Goal: Task Accomplishment & Management: Use online tool/utility

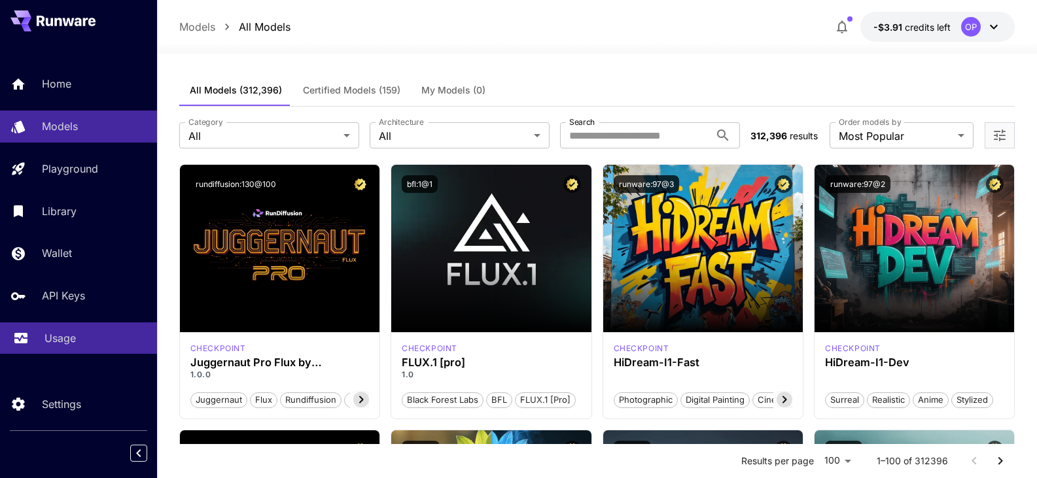
click at [90, 330] on div "Usage" at bounding box center [95, 338] width 102 height 16
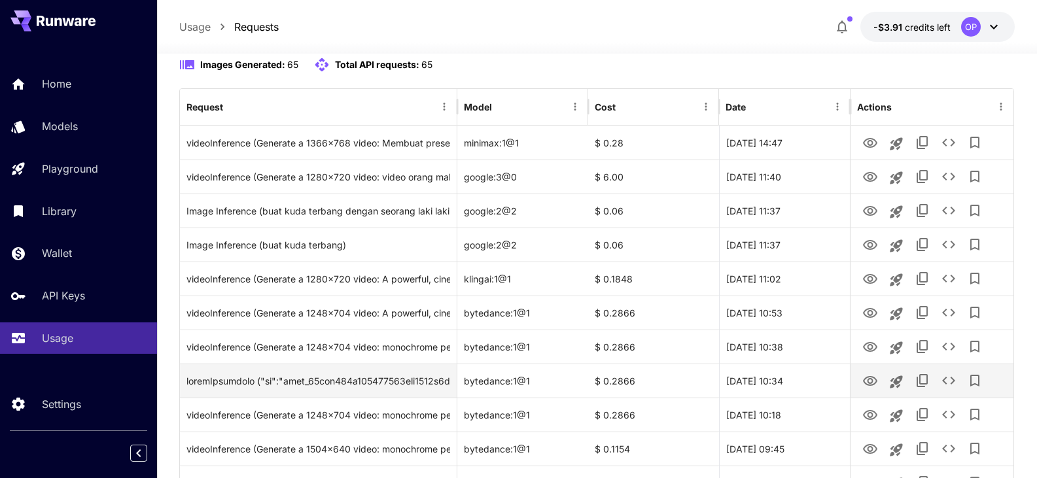
scroll to position [131, 0]
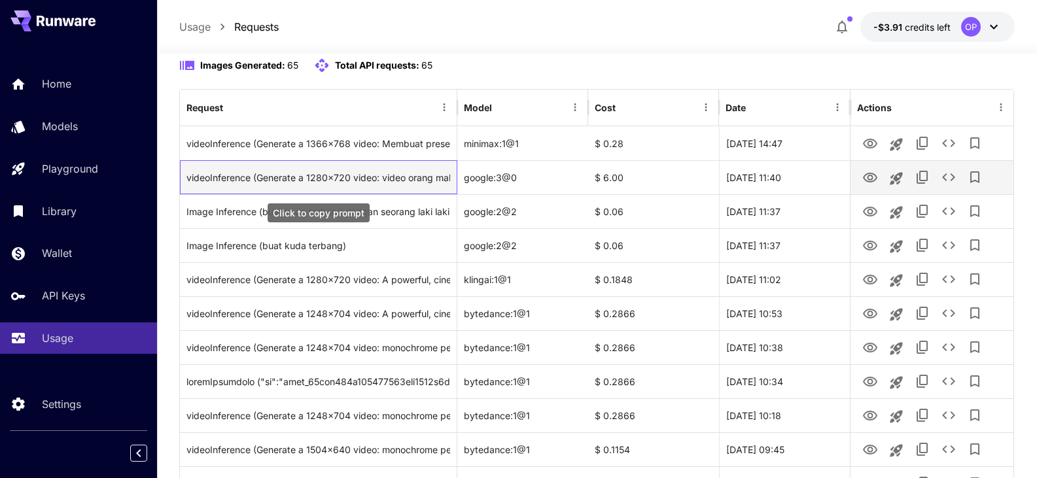
click at [411, 177] on div "videoInference (Generate a 1280x720 video: video orang makan Tahu. style, light…" at bounding box center [318, 177] width 264 height 33
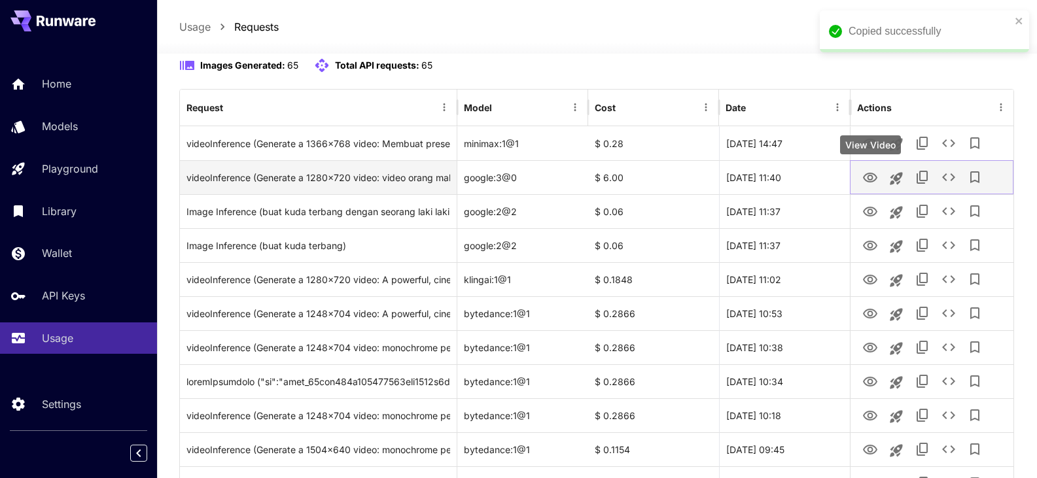
click at [875, 178] on icon "View Video" at bounding box center [870, 178] width 16 height 16
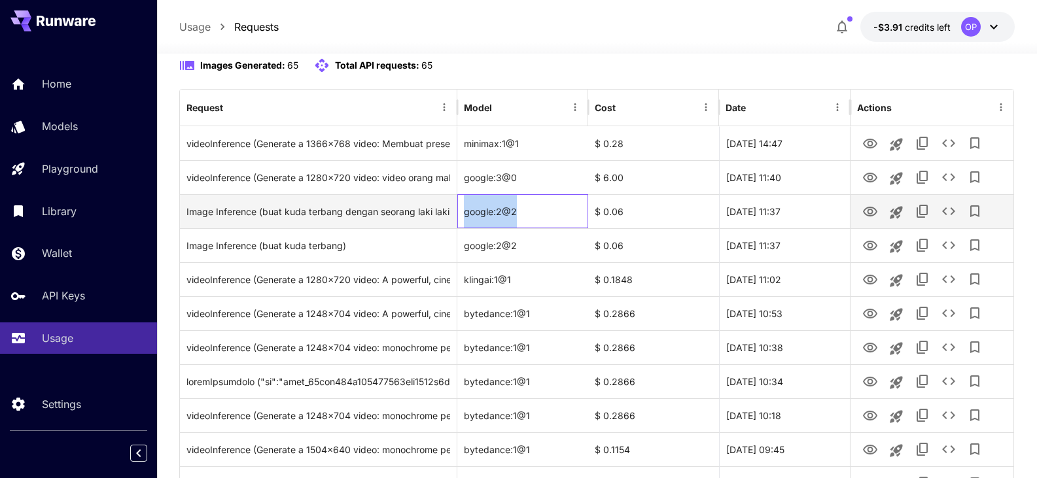
drag, startPoint x: 537, startPoint y: 205, endPoint x: 470, endPoint y: 220, distance: 67.9
click at [456, 217] on div "Image Inference (buat kuda terbang dengan seorang laki laki asal purwekerto) go…" at bounding box center [597, 211] width 834 height 34
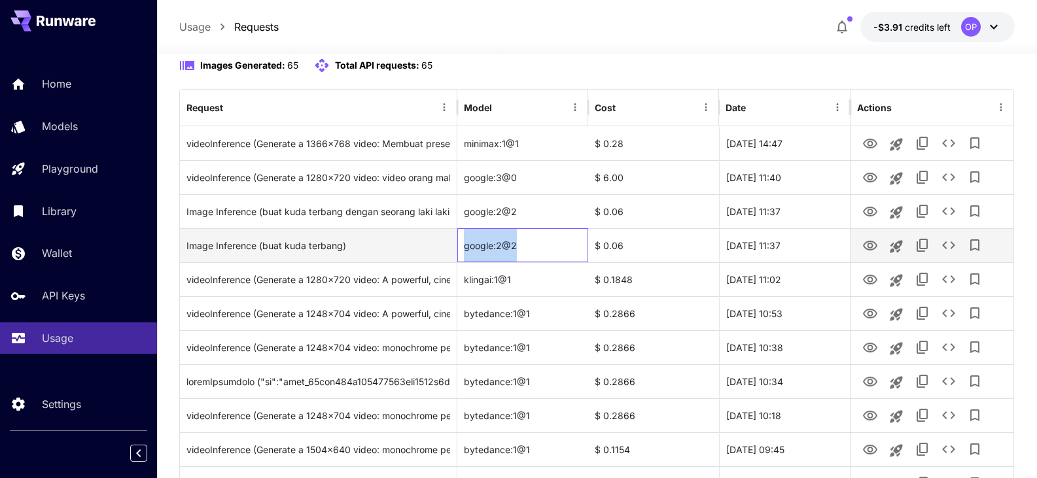
drag, startPoint x: 537, startPoint y: 252, endPoint x: 461, endPoint y: 247, distance: 76.1
click at [461, 247] on div "google:2@2" at bounding box center [522, 245] width 131 height 34
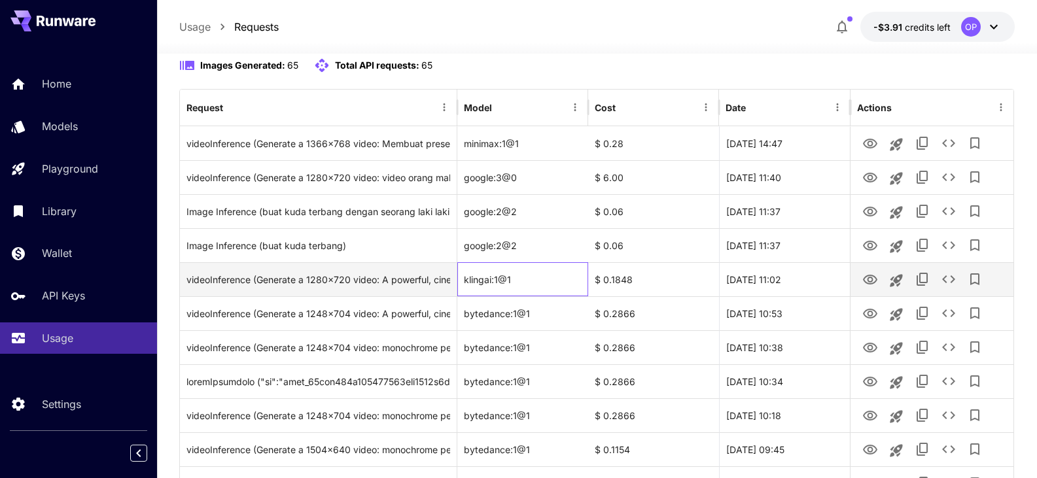
click at [530, 277] on div "klingai:1@1" at bounding box center [522, 279] width 131 height 34
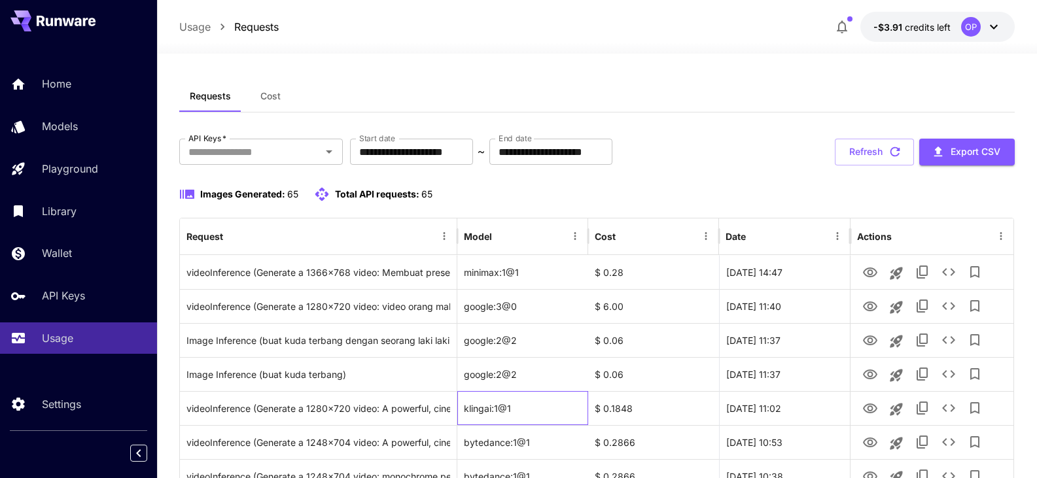
scroll to position [0, 0]
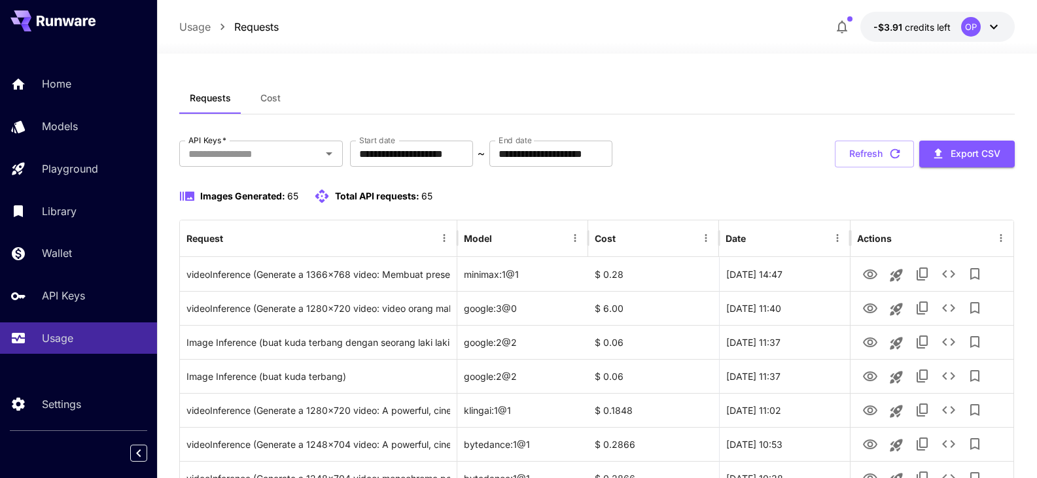
click at [910, 13] on button "-$3.91 credits left OP" at bounding box center [937, 27] width 154 height 30
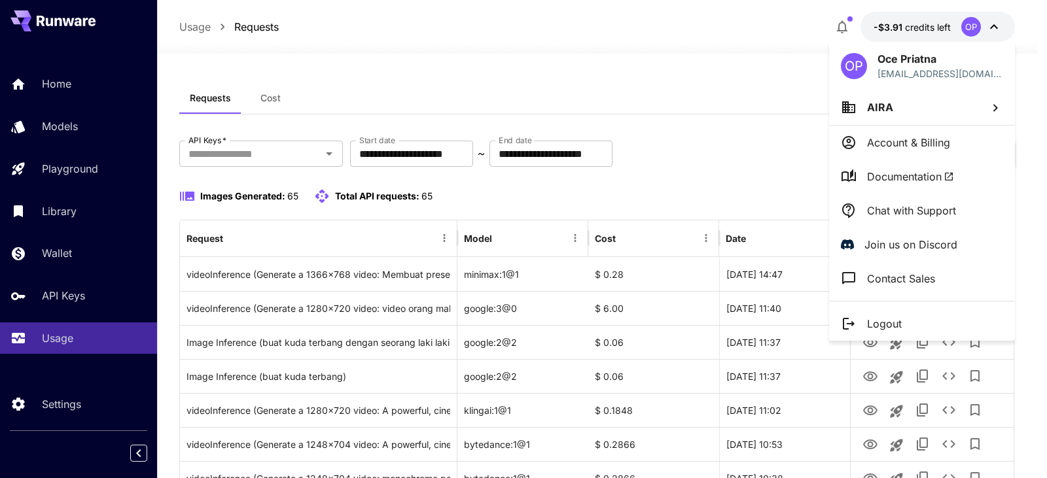
click at [790, 50] on div at bounding box center [523, 239] width 1047 height 478
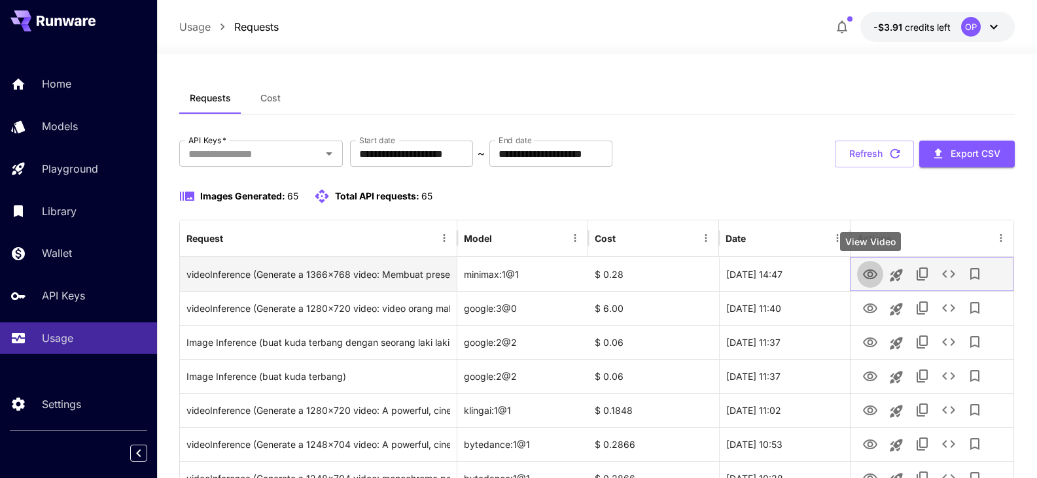
click at [867, 277] on icon "View Video" at bounding box center [870, 275] width 14 height 10
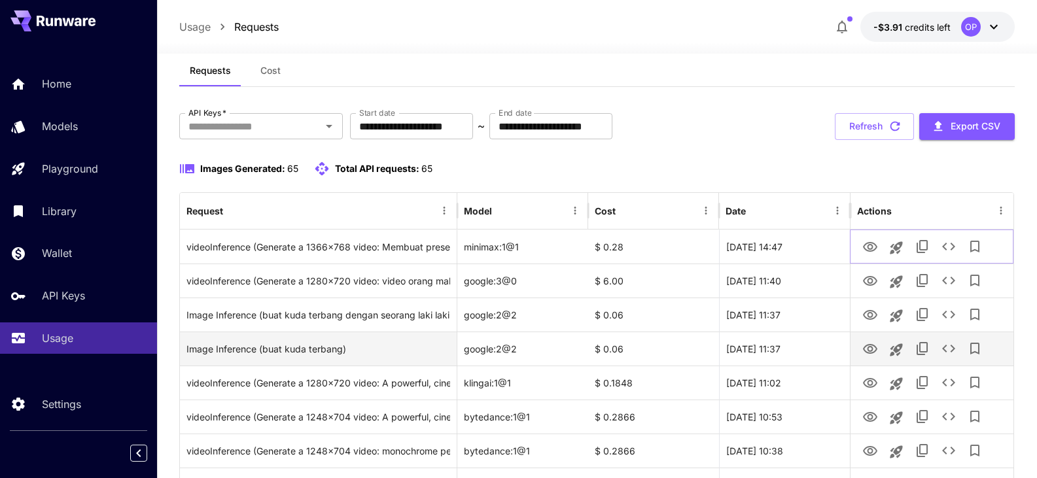
scroll to position [65, 0]
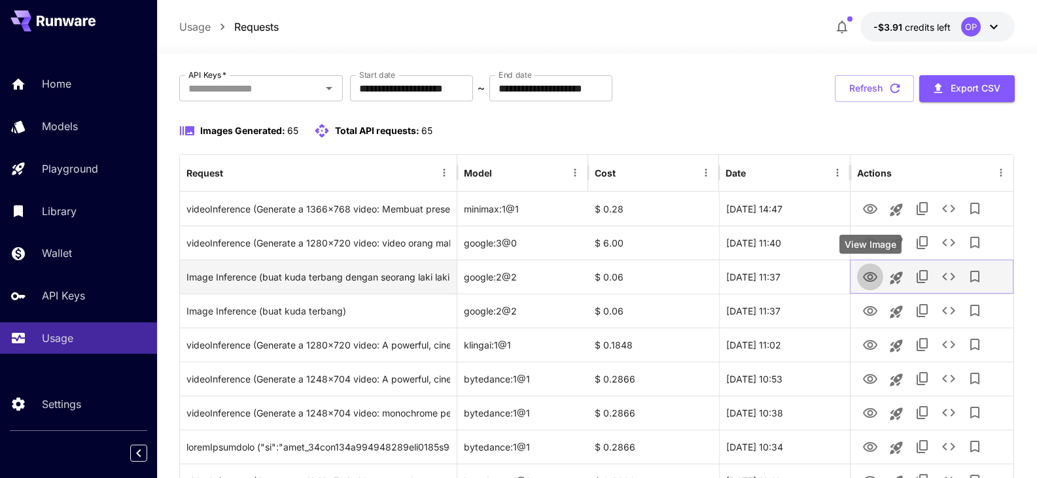
click at [862, 279] on icon "View Image" at bounding box center [870, 278] width 16 height 16
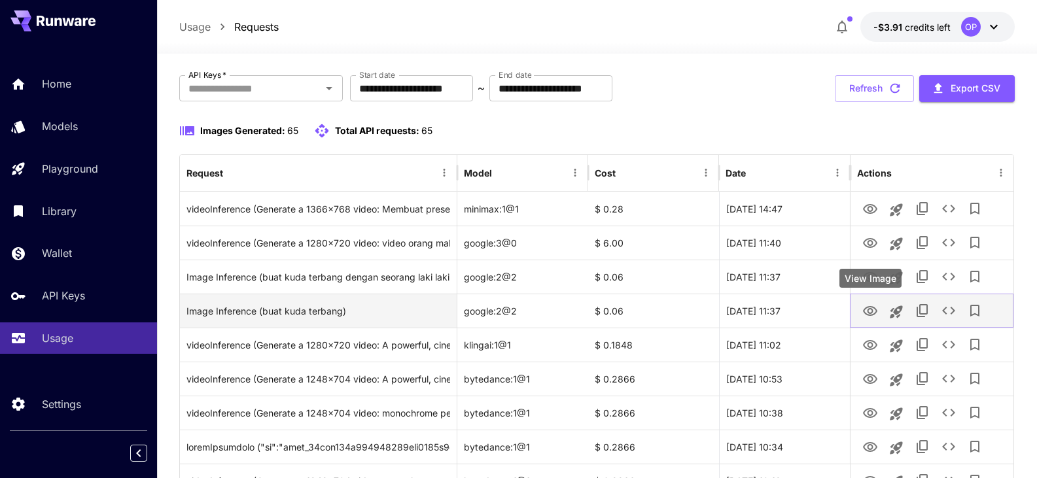
click at [868, 311] on icon "View Image" at bounding box center [870, 311] width 14 height 10
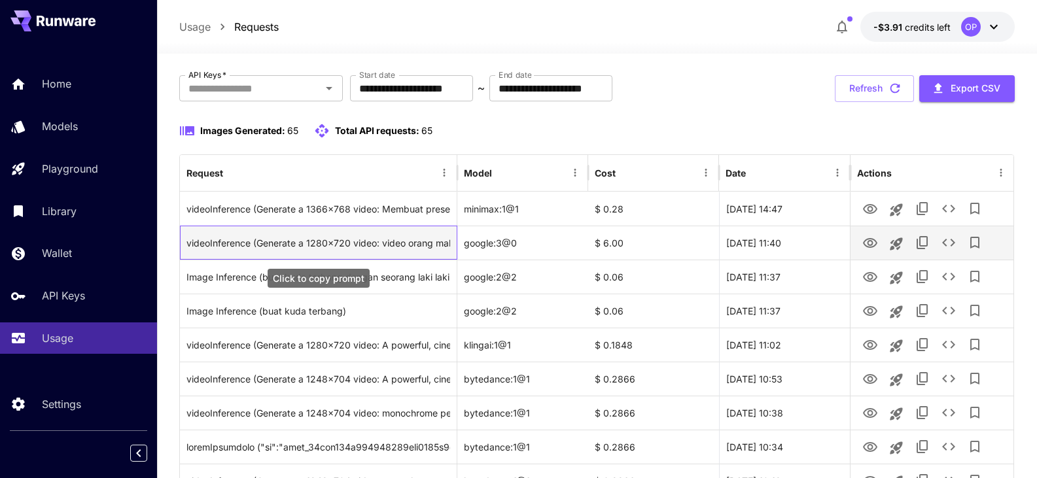
click at [422, 235] on div "videoInference (Generate a 1280x720 video: video orang makan Tahu. style, light…" at bounding box center [318, 242] width 264 height 33
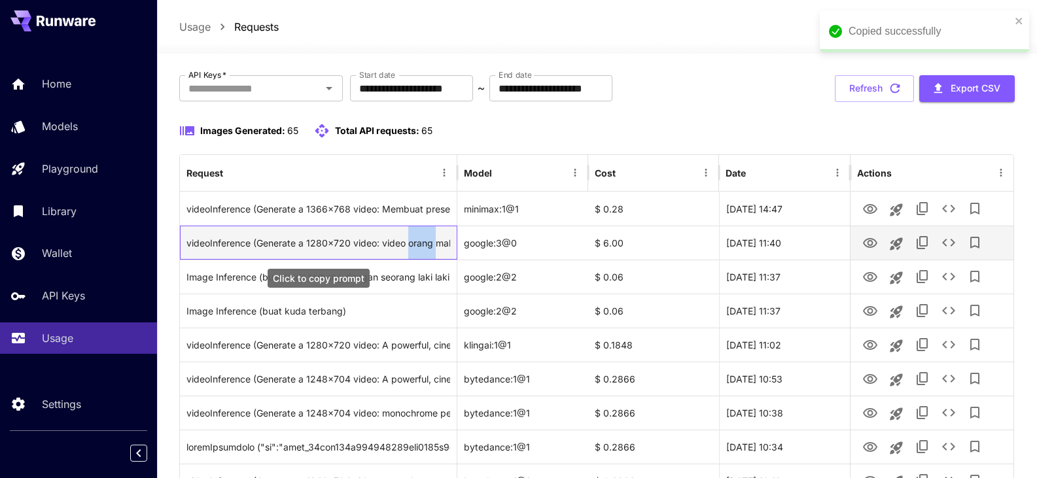
click at [422, 235] on div "videoInference (Generate a 1280x720 video: video orang makan Tahu. style, light…" at bounding box center [318, 242] width 264 height 33
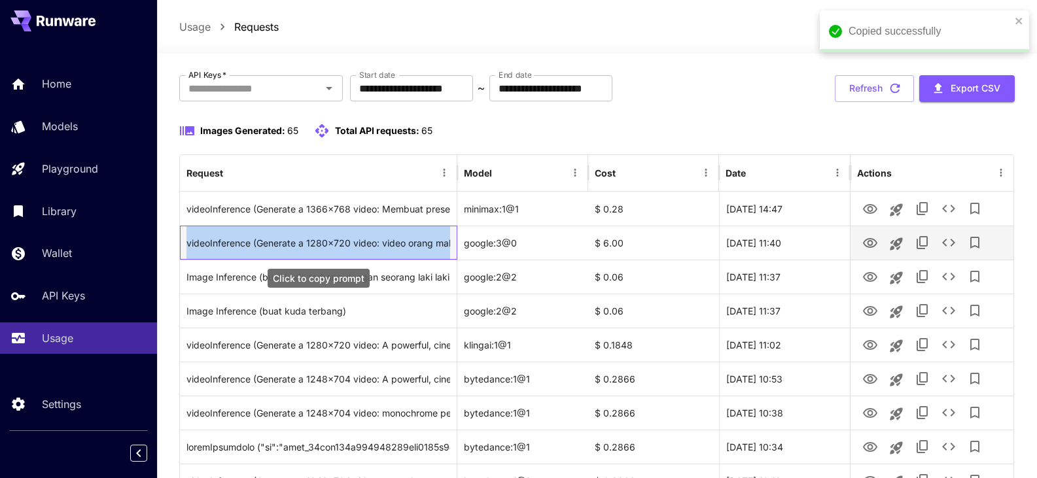
click at [422, 235] on div "videoInference (Generate a 1280x720 video: video orang makan Tahu. style, light…" at bounding box center [318, 242] width 264 height 33
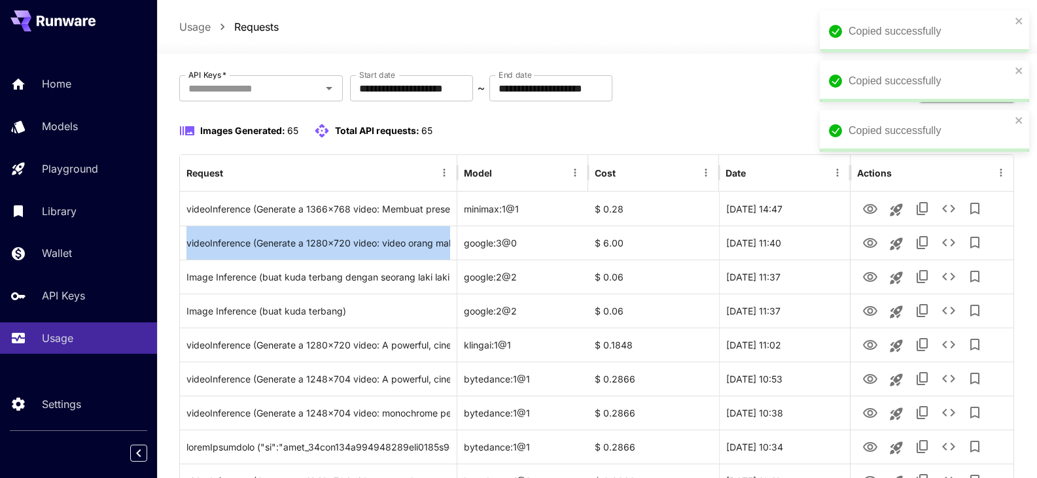
click at [1022, 25] on icon "close" at bounding box center [1019, 21] width 9 height 10
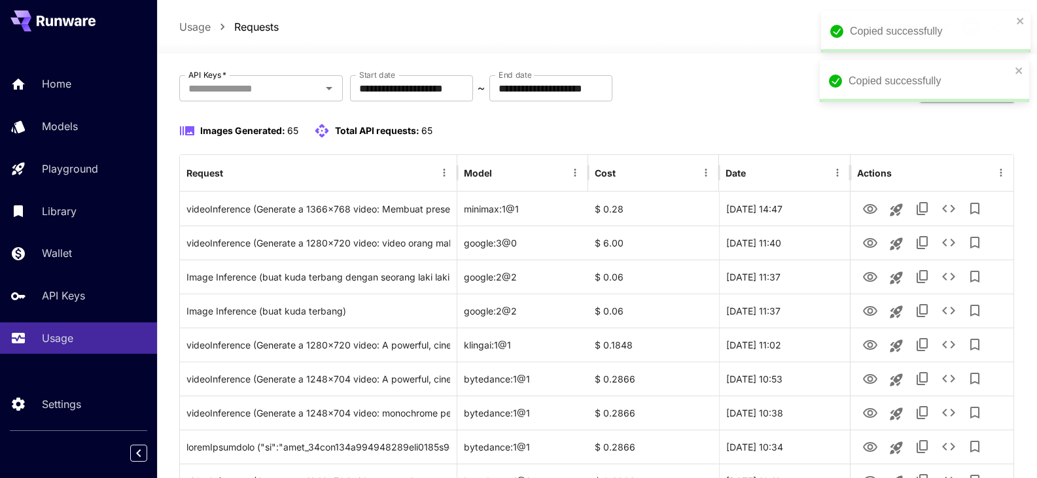
click at [1012, 16] on div "Copied successfully Copied successfully" at bounding box center [921, 12] width 209 height 5
click at [1022, 76] on div "Copied successfully" at bounding box center [924, 81] width 209 height 42
click at [1022, 73] on icon "close" at bounding box center [1019, 70] width 9 height 10
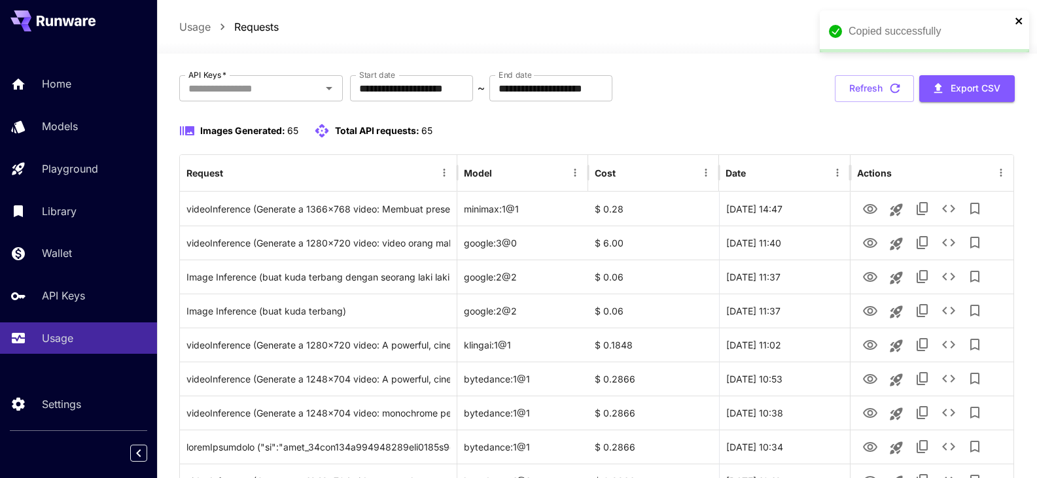
click at [1020, 24] on icon "close" at bounding box center [1019, 21] width 9 height 10
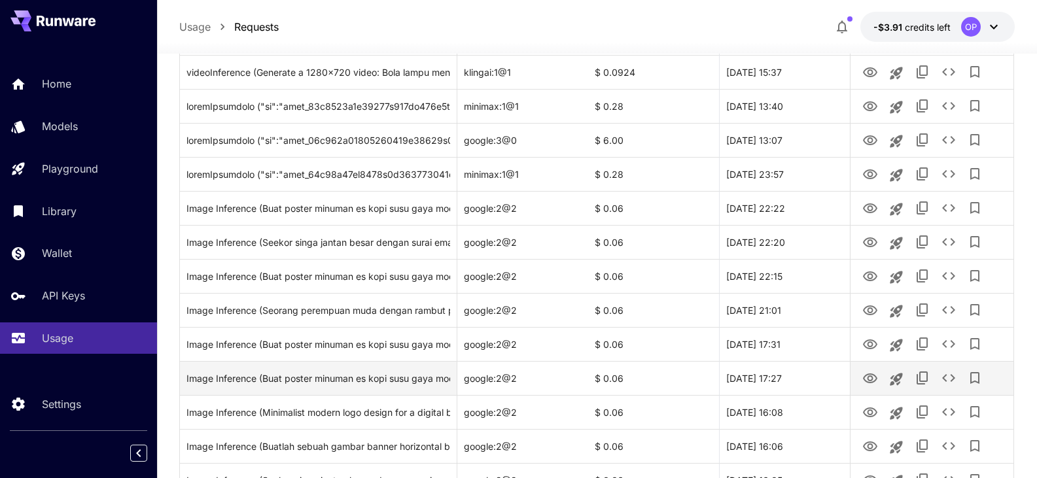
scroll to position [1243, 0]
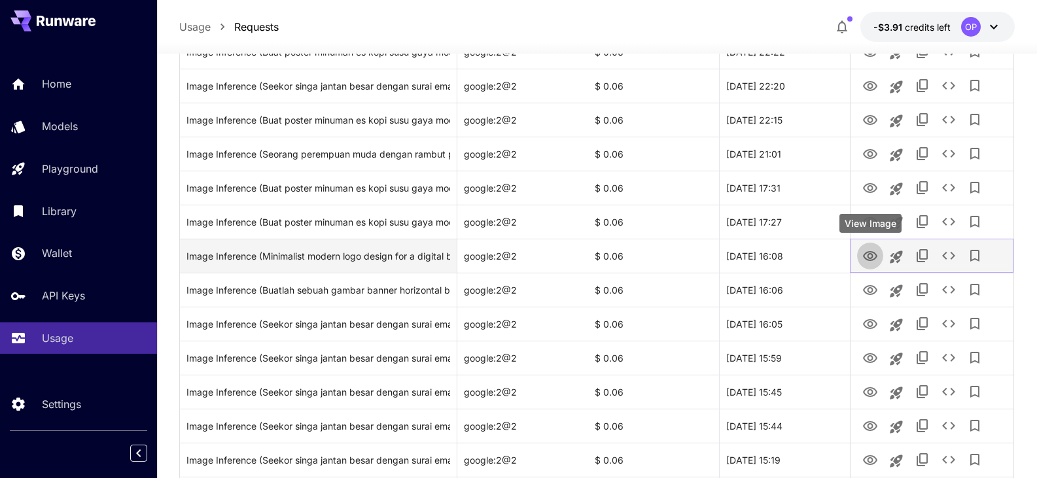
click at [877, 256] on icon "View Image" at bounding box center [870, 256] width 14 height 10
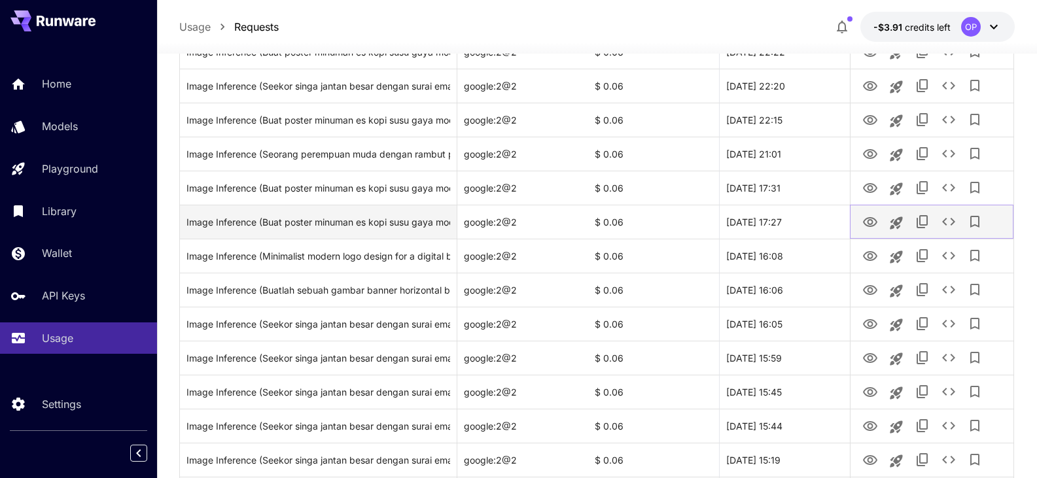
click at [875, 223] on icon "View Image" at bounding box center [870, 222] width 14 height 10
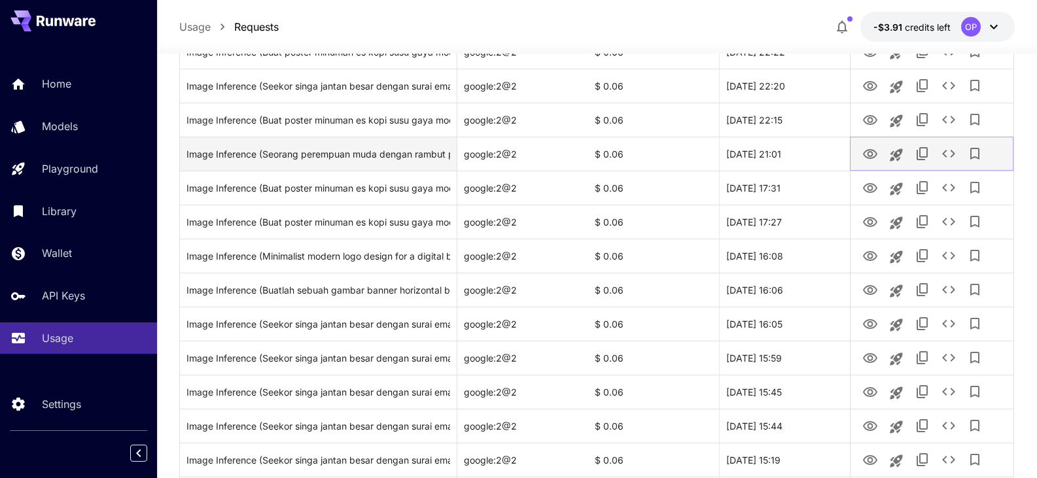
click at [871, 156] on icon "View Image" at bounding box center [870, 154] width 14 height 10
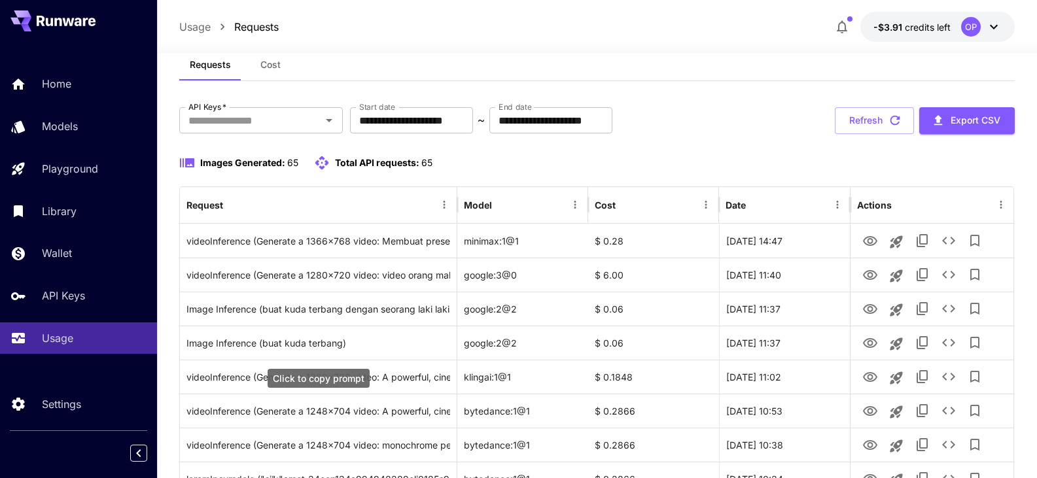
scroll to position [0, 0]
